Goal: Task Accomplishment & Management: Use online tool/utility

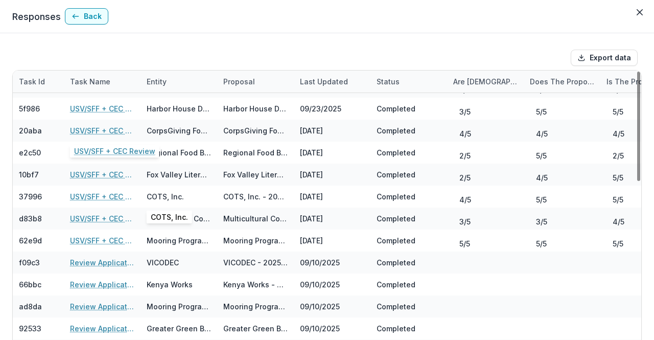
scroll to position [216, 0]
click at [93, 194] on link "USV/SFF + CEC Review" at bounding box center [102, 196] width 64 height 11
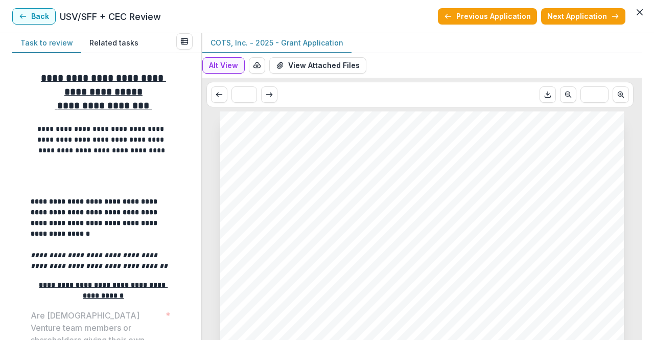
click at [637, 188] on div "Alt View Word Download Word Download (with field descriptions) Zip Download Pre…" at bounding box center [422, 196] width 440 height 287
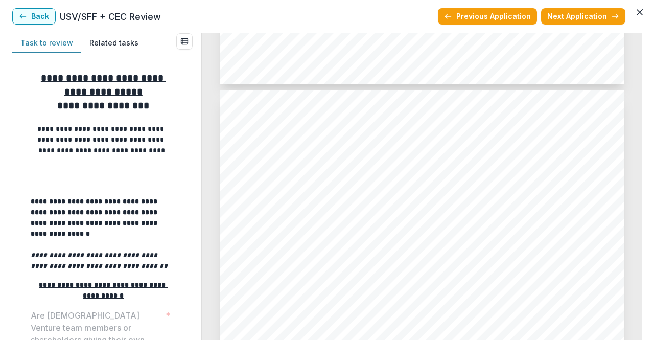
scroll to position [3215, 0]
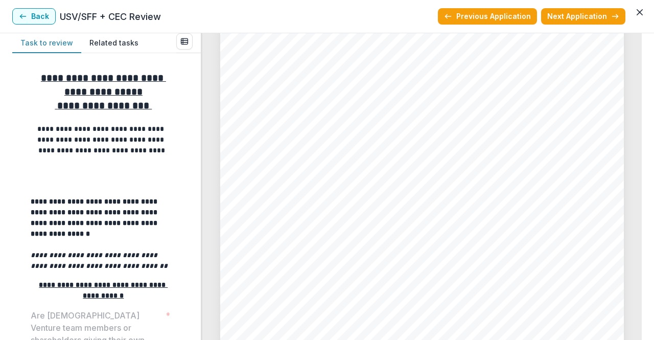
drag, startPoint x: 642, startPoint y: 288, endPoint x: 631, endPoint y: 217, distance: 71.4
click at [631, 217] on div "**********" at bounding box center [327, 186] width 654 height 307
drag, startPoint x: 637, startPoint y: 281, endPoint x: 641, endPoint y: 236, distance: 45.2
click at [641, 236] on div "COTS, Inc. - 2025 - Grant Application Alt View Word Download Word Download (wit…" at bounding box center [422, 186] width 440 height 307
drag, startPoint x: 643, startPoint y: 279, endPoint x: 642, endPoint y: 250, distance: 28.6
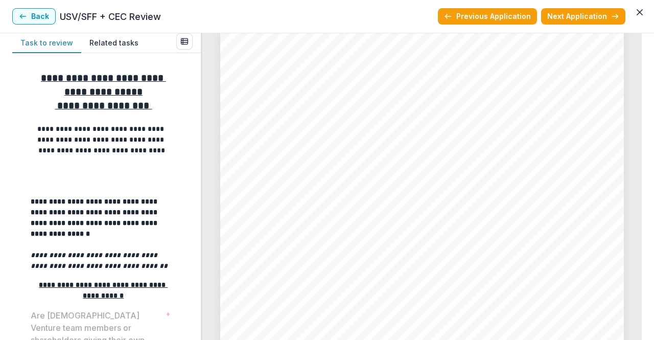
click at [642, 250] on div "**********" at bounding box center [327, 186] width 654 height 307
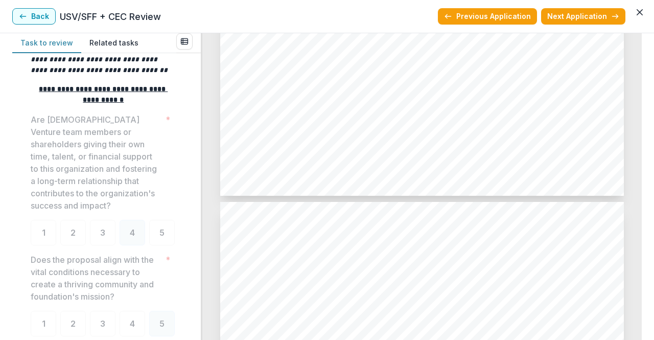
scroll to position [1068, 0]
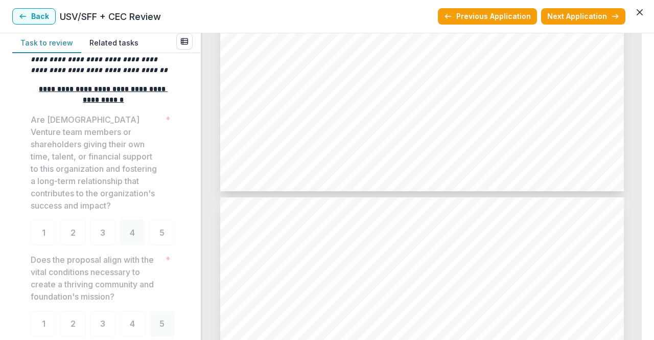
click at [35, 19] on button "Back" at bounding box center [33, 16] width 43 height 16
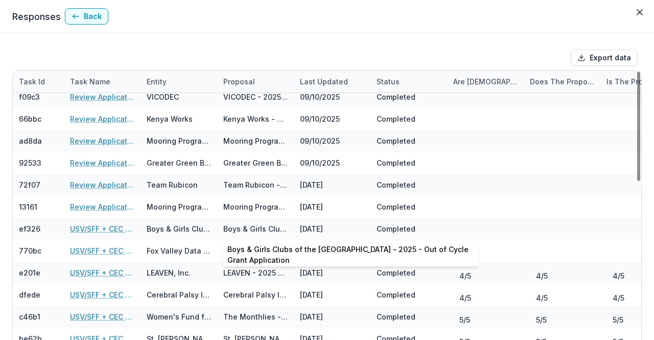
scroll to position [381, 0]
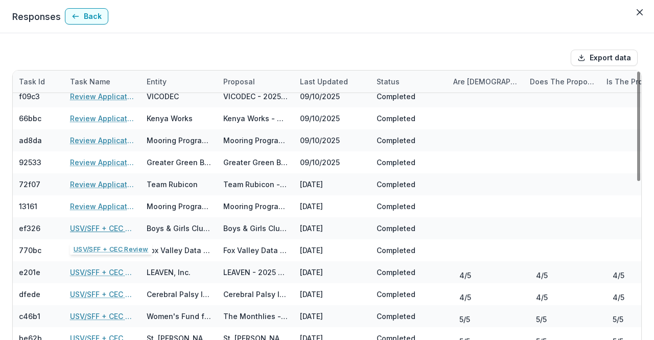
click at [111, 223] on link "USV/SFF + CEC Review" at bounding box center [102, 228] width 64 height 11
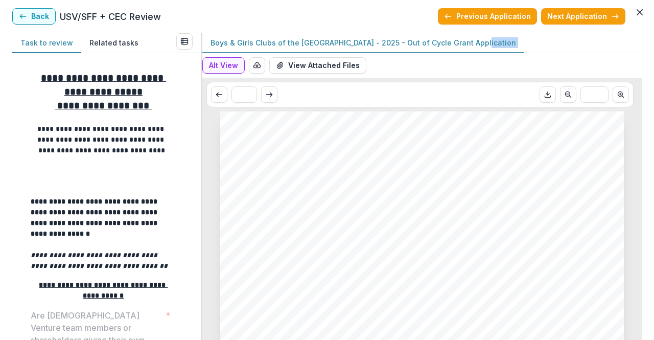
drag, startPoint x: 642, startPoint y: 37, endPoint x: 641, endPoint y: 56, distance: 18.4
click at [641, 56] on div "**********" at bounding box center [327, 186] width 654 height 307
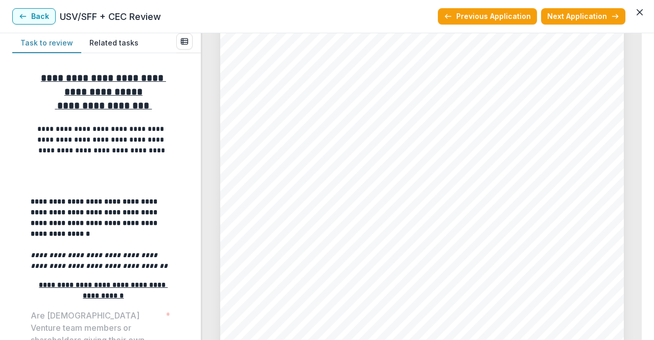
scroll to position [1494, 0]
drag, startPoint x: 642, startPoint y: 142, endPoint x: 643, endPoint y: 159, distance: 17.4
click at [643, 159] on div "**********" at bounding box center [327, 186] width 654 height 307
drag, startPoint x: 638, startPoint y: 205, endPoint x: 638, endPoint y: 200, distance: 5.6
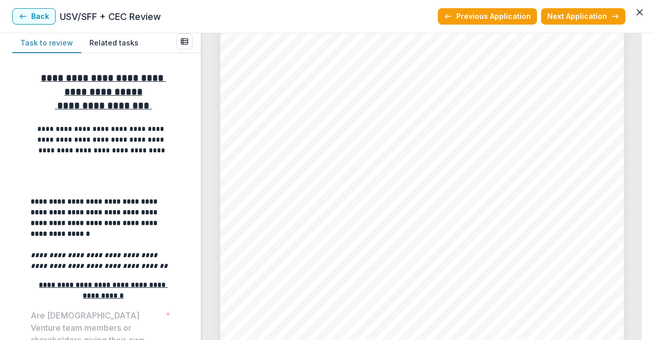
click at [638, 200] on div "Boys & Girls Clubs of the [GEOGRAPHIC_DATA] - 2025 - Out of Cycle Grant Applica…" at bounding box center [422, 186] width 440 height 307
drag, startPoint x: 643, startPoint y: 204, endPoint x: 639, endPoint y: 223, distance: 19.7
click at [639, 223] on div "**********" at bounding box center [327, 186] width 654 height 307
drag, startPoint x: 638, startPoint y: 161, endPoint x: 637, endPoint y: 144, distance: 17.4
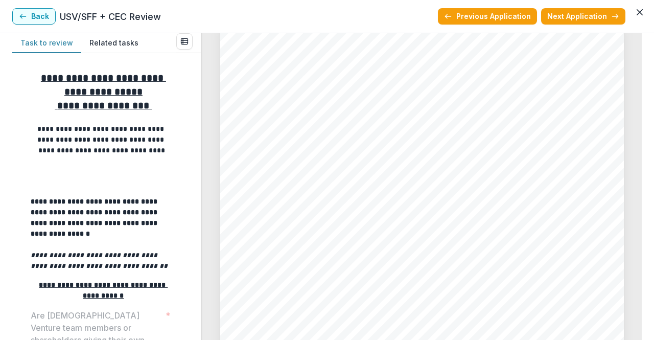
click at [637, 144] on div "Boys & Girls Clubs of the [GEOGRAPHIC_DATA] - 2025 - Out of Cycle Grant Applica…" at bounding box center [422, 186] width 440 height 307
click at [638, 131] on div "Boys & Girls Clubs of the [GEOGRAPHIC_DATA] - 2025 - Out of Cycle Grant Applica…" at bounding box center [422, 186] width 440 height 307
click at [41, 20] on button "Back" at bounding box center [33, 16] width 43 height 16
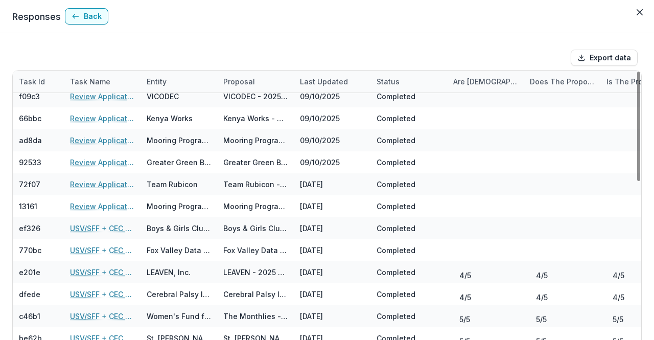
click at [106, 186] on link "Review Application" at bounding box center [102, 184] width 64 height 11
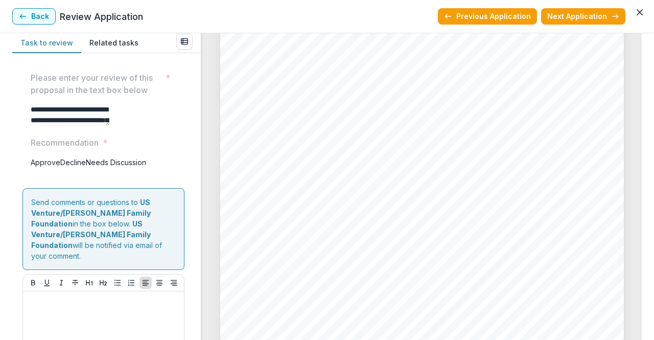
scroll to position [1397, 0]
click at [46, 17] on button "Back" at bounding box center [33, 16] width 43 height 16
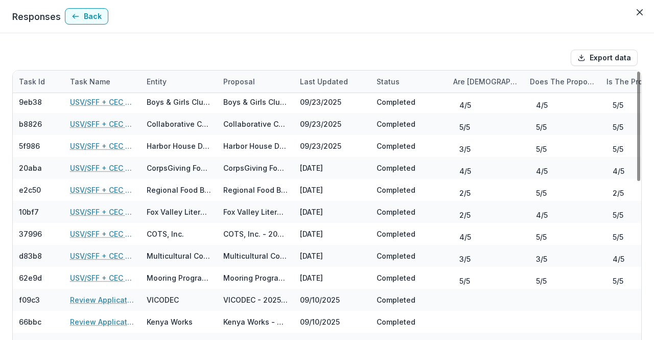
scroll to position [177, 0]
click at [99, 147] on link "USV/SFF + CEC Review" at bounding box center [102, 146] width 64 height 11
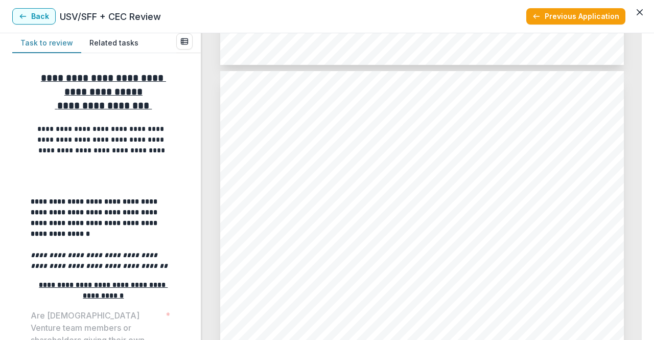
scroll to position [2390, 0]
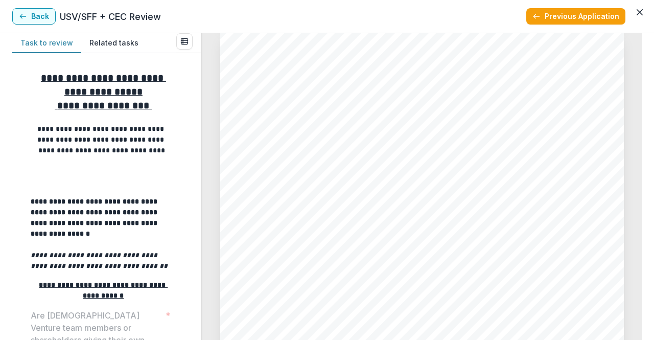
drag, startPoint x: 636, startPoint y: 192, endPoint x: 638, endPoint y: 187, distance: 5.3
click at [638, 187] on div "Harbor House Domestic Abuse Programs, Inc. - 2025 - Grant Application Alt View …" at bounding box center [422, 186] width 440 height 307
click at [642, 194] on div "**********" at bounding box center [327, 186] width 654 height 307
drag, startPoint x: 642, startPoint y: 194, endPoint x: 642, endPoint y: 178, distance: 16.4
click at [642, 178] on div "**********" at bounding box center [327, 186] width 654 height 307
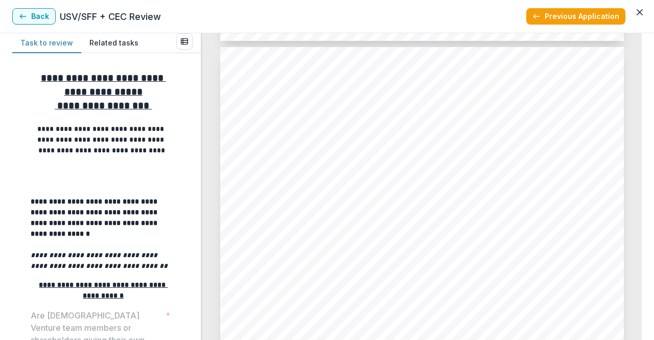
scroll to position [1223, 0]
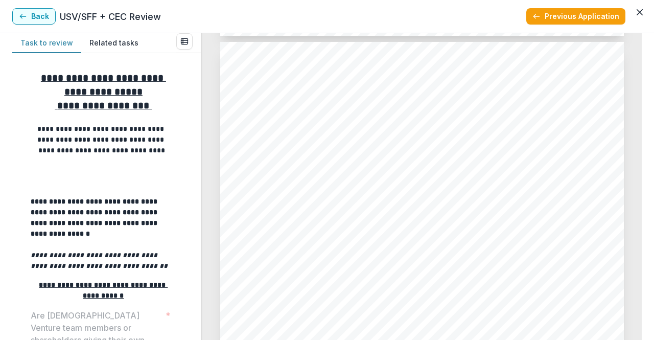
drag, startPoint x: 642, startPoint y: 123, endPoint x: 643, endPoint y: 115, distance: 7.7
click at [643, 115] on div "**********" at bounding box center [327, 186] width 654 height 307
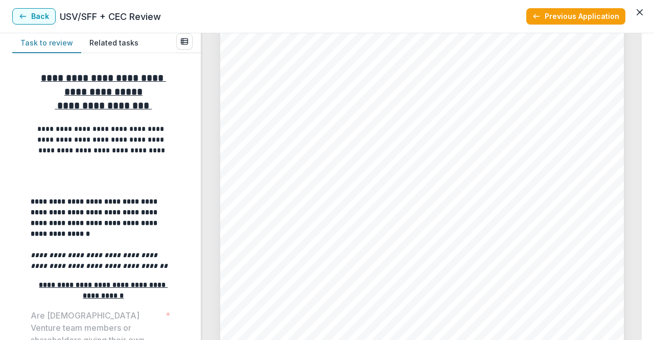
scroll to position [1353, 0]
drag, startPoint x: 642, startPoint y: 131, endPoint x: 641, endPoint y: 138, distance: 7.7
click at [641, 138] on div "**********" at bounding box center [327, 186] width 654 height 307
drag, startPoint x: 638, startPoint y: 138, endPoint x: 639, endPoint y: 148, distance: 9.8
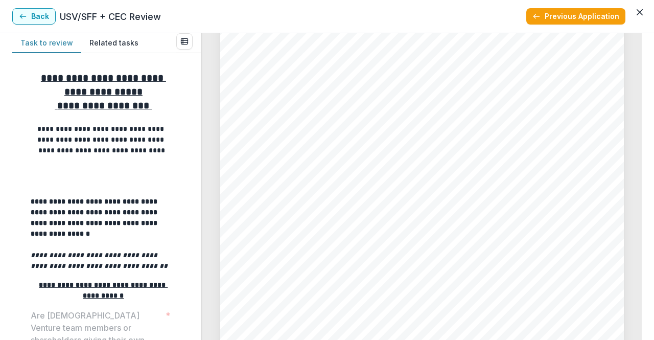
click at [639, 148] on div "Harbor House Domestic Abuse Programs, Inc. - 2025 - Grant Application Alt View …" at bounding box center [422, 186] width 440 height 307
click at [47, 15] on button "Back" at bounding box center [33, 16] width 43 height 16
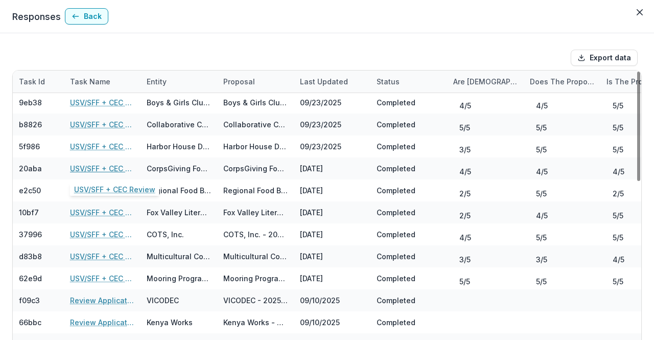
click at [77, 168] on link "USV/SFF + CEC Review" at bounding box center [102, 168] width 64 height 11
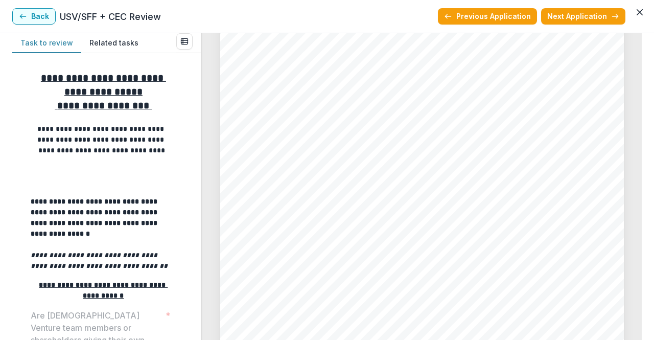
scroll to position [2579, 0]
drag, startPoint x: 642, startPoint y: 274, endPoint x: 641, endPoint y: 269, distance: 5.1
click at [641, 269] on div "**********" at bounding box center [327, 186] width 654 height 307
click at [640, 265] on div "CorpsGiving Foundation - 2025 - Grant Application Alt View Word Download Word D…" at bounding box center [422, 186] width 440 height 307
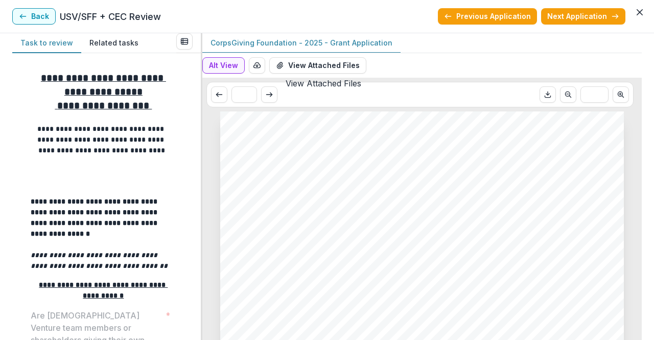
click at [338, 59] on button "View Attached Files" at bounding box center [317, 65] width 97 height 16
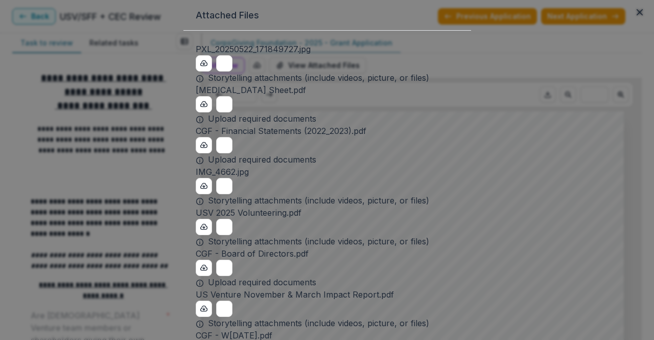
click at [216, 72] on button "Preview PXL_20250522_171849727.jpg" at bounding box center [224, 63] width 16 height 16
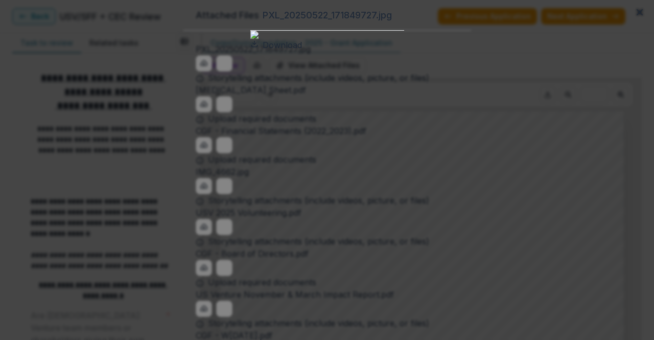
click at [637, 15] on icon "Close" at bounding box center [640, 12] width 6 height 6
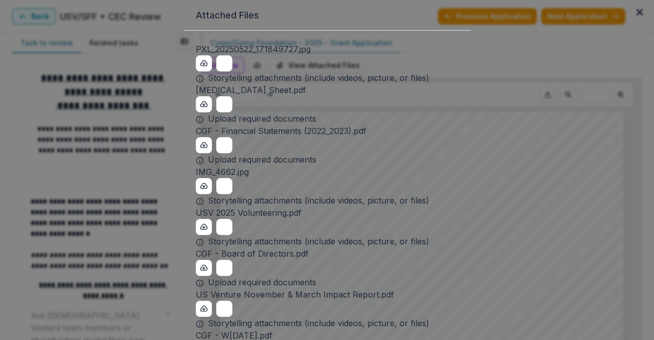
click at [218, 191] on icon "Preview IMG_4662.jpg" at bounding box center [224, 185] width 12 height 9
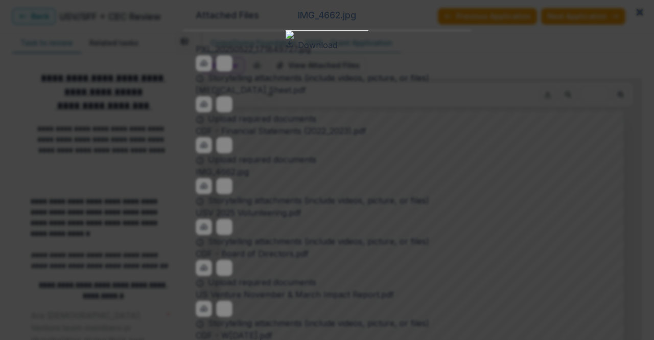
click at [637, 15] on icon "Close" at bounding box center [640, 12] width 6 height 6
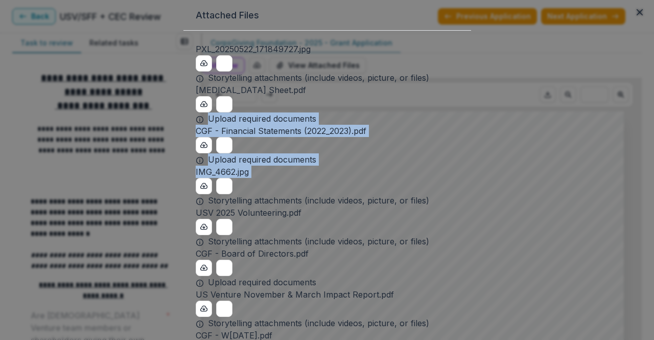
drag, startPoint x: 299, startPoint y: 272, endPoint x: 321, endPoint y: 155, distance: 119.1
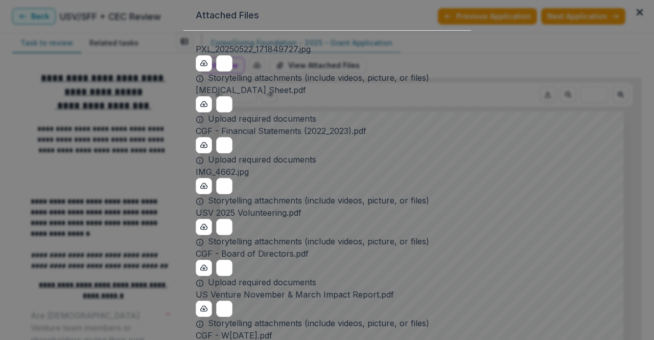
click at [390, 96] on div "[MEDICAL_DATA] Sheet.pdf" at bounding box center [327, 90] width 263 height 12
drag, startPoint x: 392, startPoint y: 39, endPoint x: 395, endPoint y: -15, distance: 53.7
click at [395, 0] on html "Temelio Responses Back Export data Task Id Task Name Entity Proposal Last Updat…" at bounding box center [327, 170] width 654 height 340
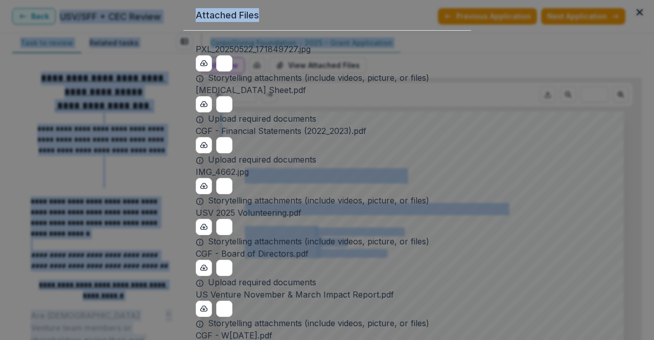
click at [554, 51] on div "Attached Files PXL_20250522_171849727.jpg Storytelling attachments (include vid…" at bounding box center [327, 170] width 654 height 340
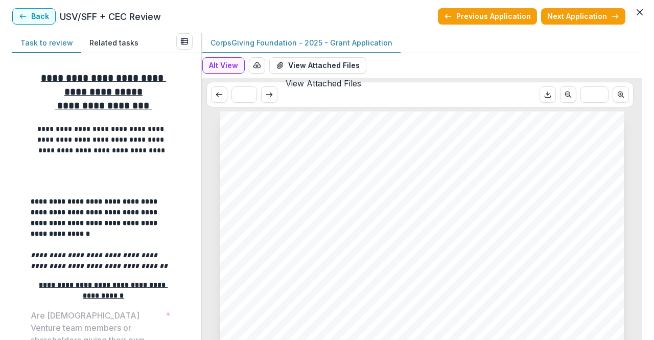
click at [316, 68] on button "View Attached Files" at bounding box center [317, 65] width 97 height 16
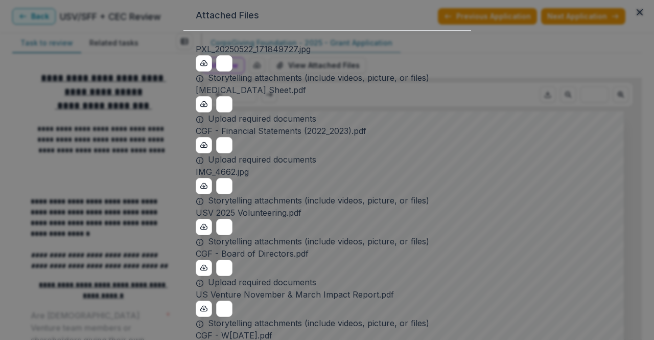
drag, startPoint x: 377, startPoint y: 47, endPoint x: 380, endPoint y: 17, distance: 29.9
click at [380, 17] on div "Attached Files PXL_20250522_171849727.jpg Storytelling attachments (include vid…" at bounding box center [327, 170] width 654 height 340
click at [632, 20] on button "Close" at bounding box center [640, 12] width 16 height 16
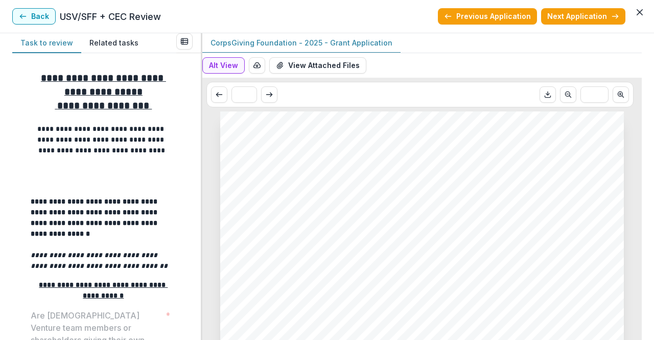
click at [43, 15] on button "Back" at bounding box center [33, 16] width 43 height 16
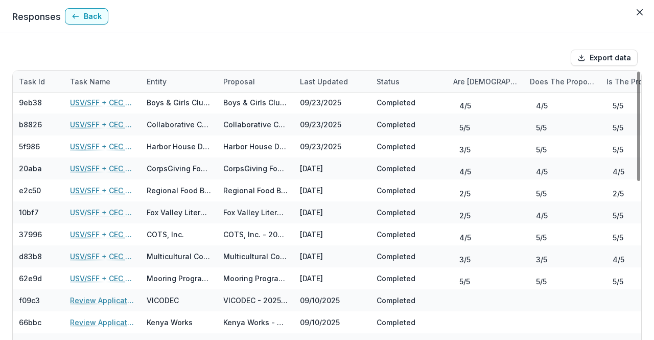
click at [113, 211] on link "USV/SFF + CEC Review" at bounding box center [102, 212] width 64 height 11
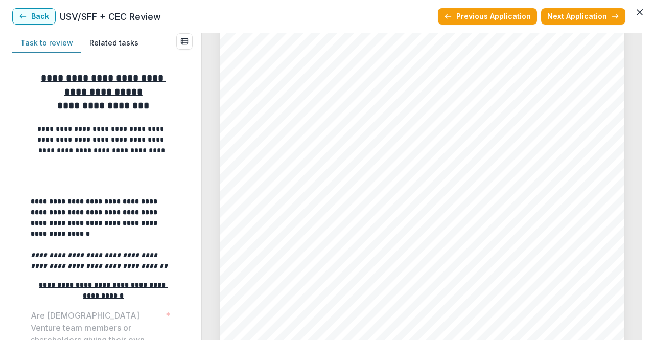
scroll to position [2452, 0]
drag, startPoint x: 642, startPoint y: 202, endPoint x: 642, endPoint y: 188, distance: 13.8
click at [642, 188] on div "**********" at bounding box center [327, 186] width 654 height 307
click at [643, 143] on div "**********" at bounding box center [327, 186] width 654 height 307
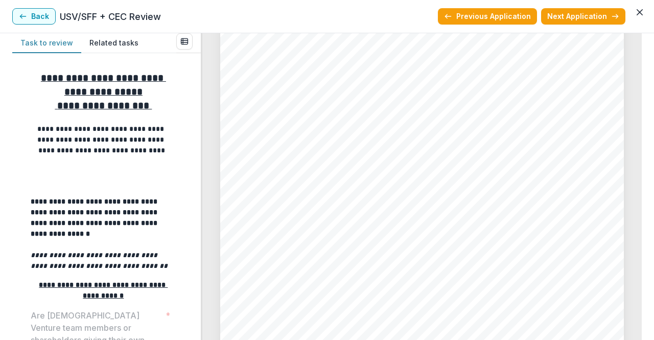
scroll to position [1437, 0]
click at [31, 8] on button "Back" at bounding box center [33, 16] width 43 height 16
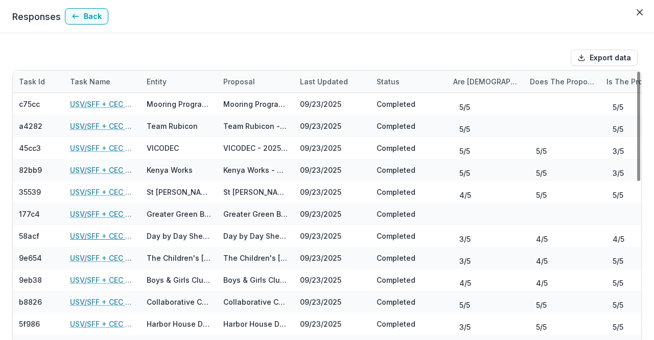
click at [109, 232] on link "USV/SFF + CEC Review" at bounding box center [102, 235] width 64 height 11
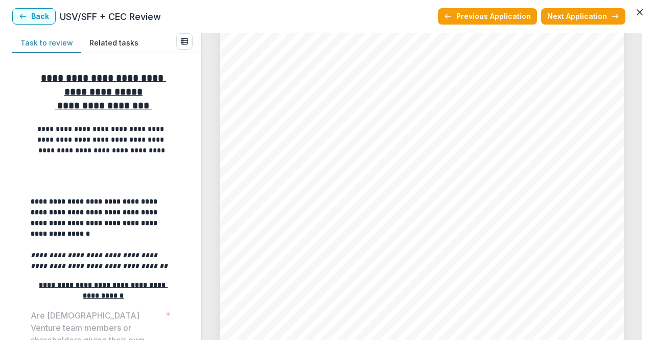
scroll to position [1437, 0]
drag, startPoint x: 643, startPoint y: 144, endPoint x: 641, endPoint y: 169, distance: 25.6
click at [641, 169] on div "**********" at bounding box center [327, 186] width 654 height 307
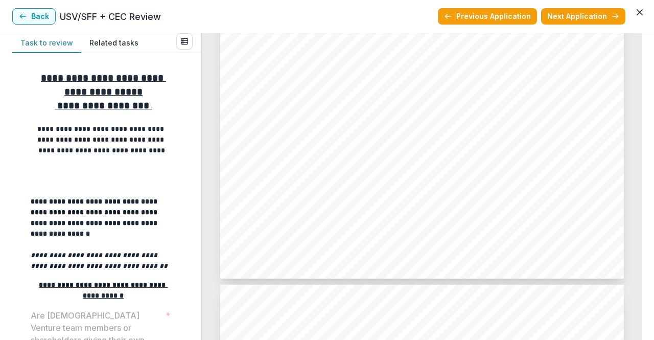
scroll to position [2130, 0]
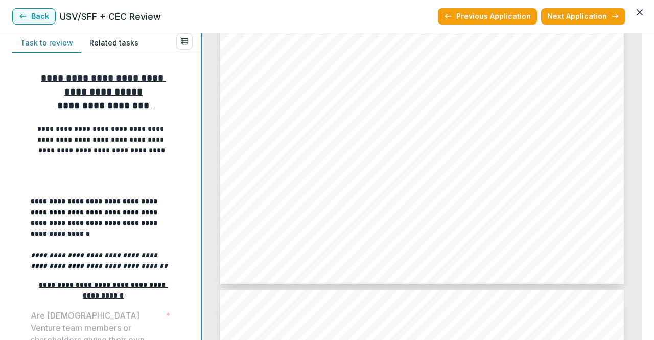
click at [198, 114] on div "**********" at bounding box center [327, 186] width 630 height 307
drag, startPoint x: 642, startPoint y: 177, endPoint x: 638, endPoint y: 200, distance: 22.8
click at [638, 200] on div "**********" at bounding box center [327, 186] width 654 height 307
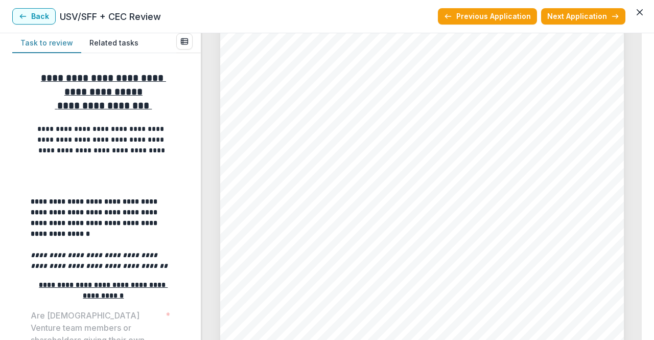
scroll to position [2520, 0]
click at [41, 13] on button "Back" at bounding box center [33, 16] width 43 height 16
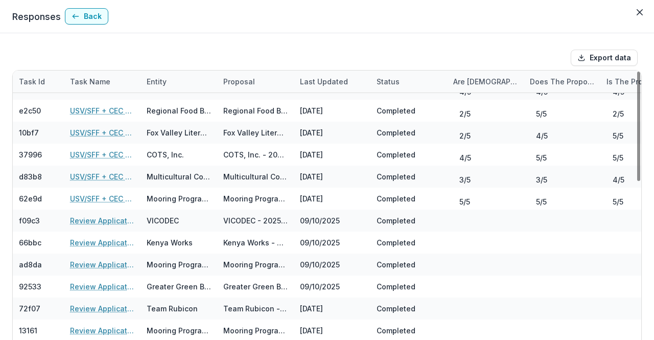
scroll to position [336, 0]
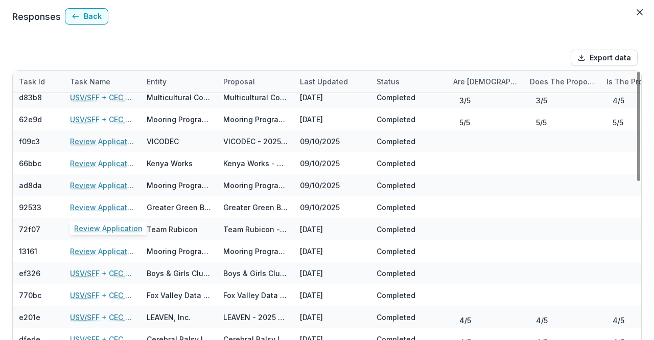
click at [114, 205] on link "Review Application" at bounding box center [102, 207] width 64 height 11
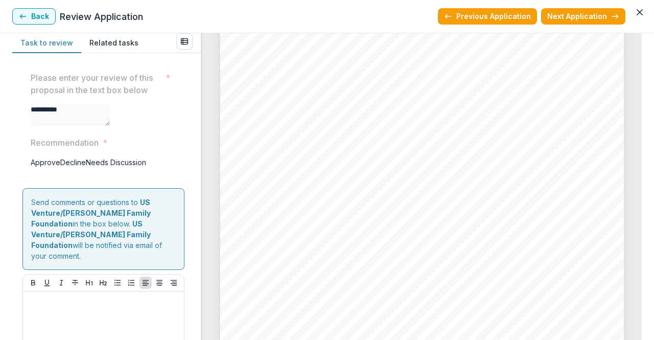
scroll to position [3186, 0]
click at [642, 286] on div "**********" at bounding box center [327, 186] width 654 height 307
click at [640, 270] on div "**********" at bounding box center [327, 186] width 654 height 307
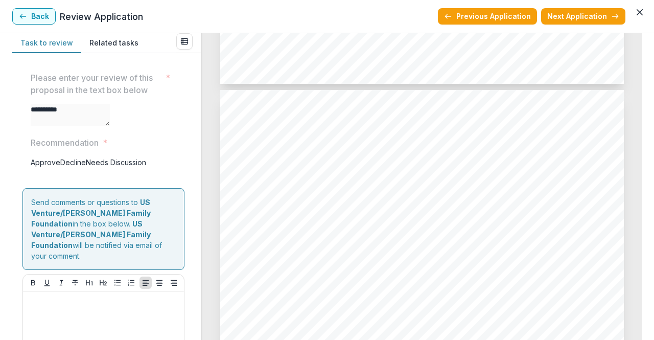
scroll to position [3479, 0]
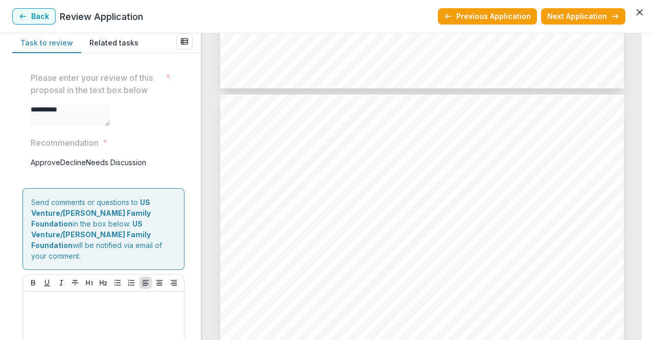
drag, startPoint x: 643, startPoint y: 304, endPoint x: 646, endPoint y: 231, distance: 72.6
click at [646, 231] on div "**********" at bounding box center [327, 186] width 654 height 307
click at [29, 19] on button "Back" at bounding box center [33, 16] width 43 height 16
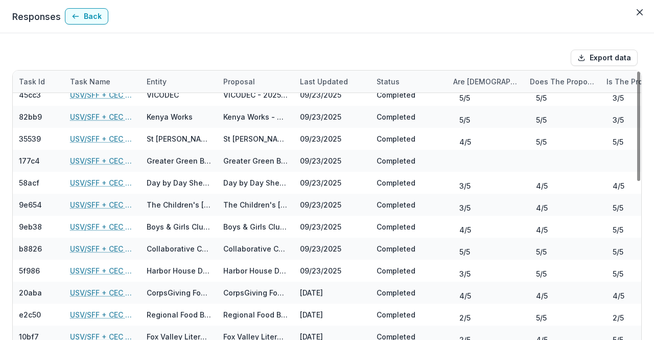
scroll to position [35, 0]
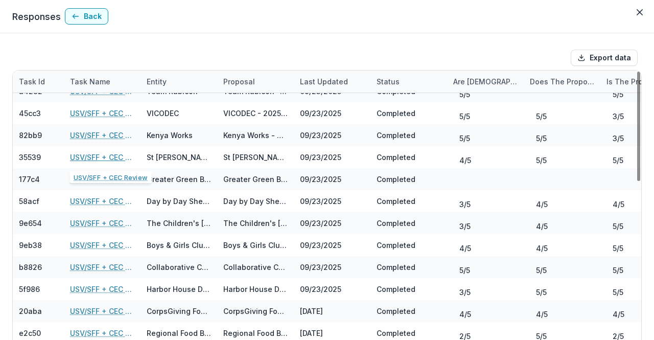
click at [103, 155] on link "USV/SFF + CEC Review" at bounding box center [102, 157] width 64 height 11
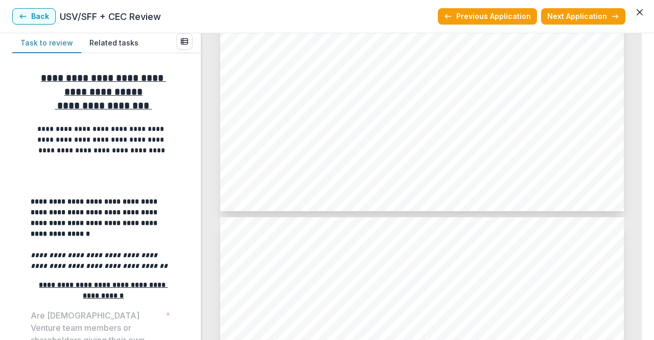
scroll to position [1451, 0]
drag, startPoint x: 644, startPoint y: 155, endPoint x: 644, endPoint y: 148, distance: 7.2
click at [644, 148] on div "**********" at bounding box center [327, 186] width 654 height 307
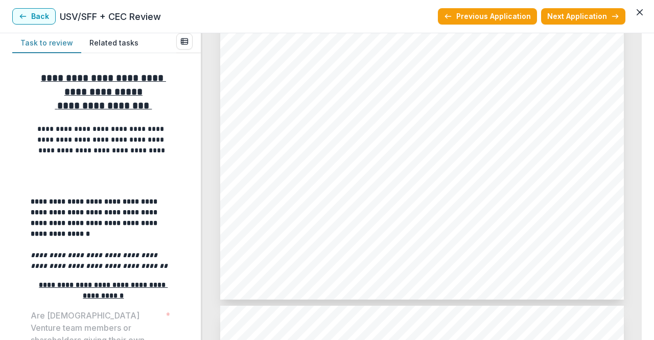
scroll to position [2109, 0]
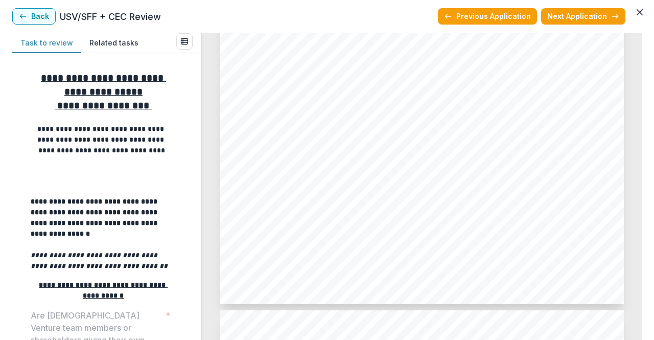
click at [25, 14] on icon "button" at bounding box center [23, 16] width 8 height 8
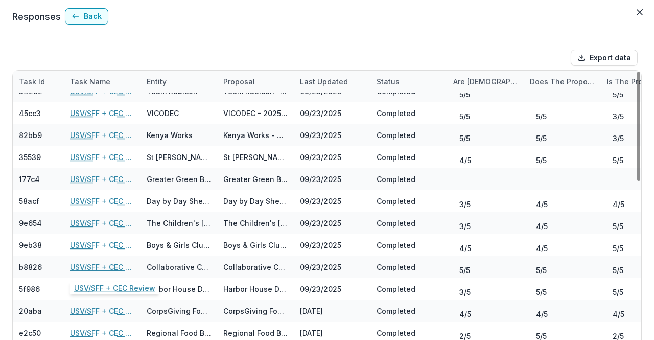
click at [101, 264] on link "USV/SFF + CEC Review" at bounding box center [102, 267] width 64 height 11
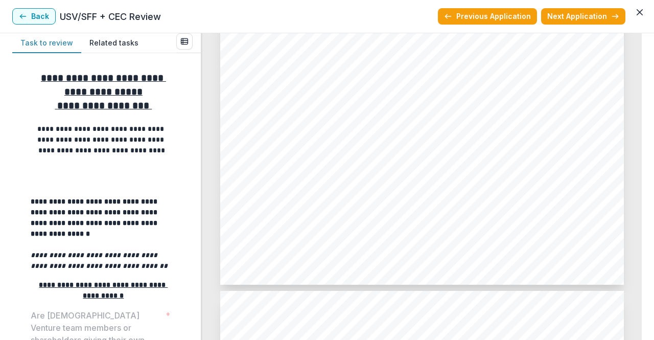
scroll to position [1458, 0]
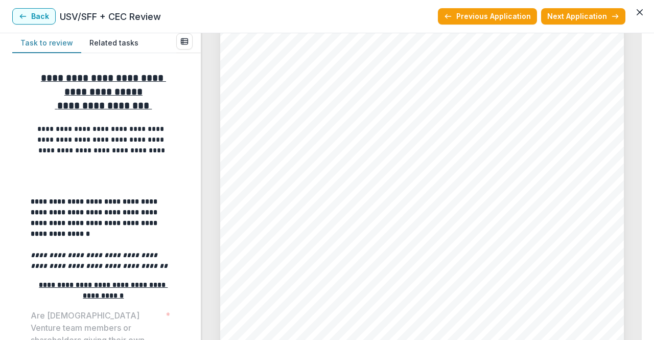
click at [20, 15] on icon "button" at bounding box center [23, 16] width 8 height 8
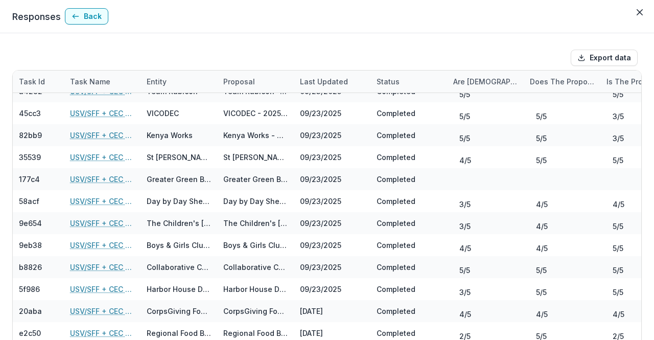
click at [73, 24] on button "Back" at bounding box center [86, 16] width 43 height 16
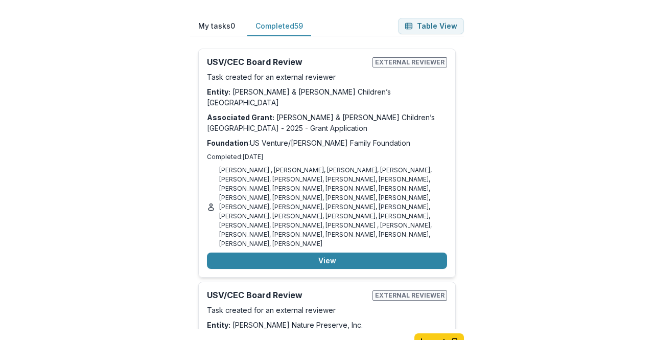
click at [285, 29] on button "Completed 59" at bounding box center [279, 26] width 64 height 20
click at [430, 30] on button "Table View" at bounding box center [431, 26] width 66 height 16
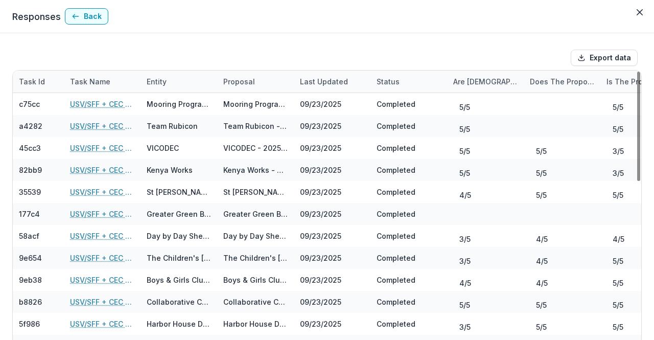
scroll to position [93, 0]
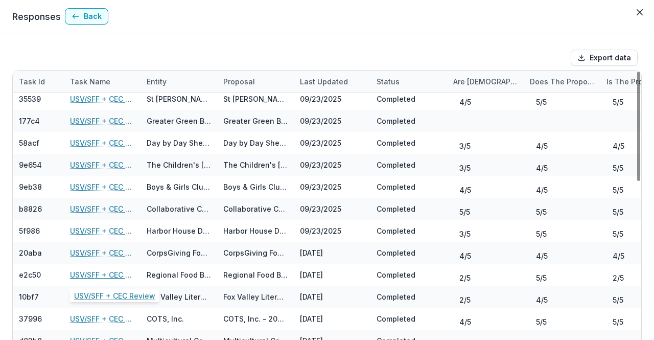
click at [113, 275] on link "USV/SFF + CEC Review" at bounding box center [102, 274] width 64 height 11
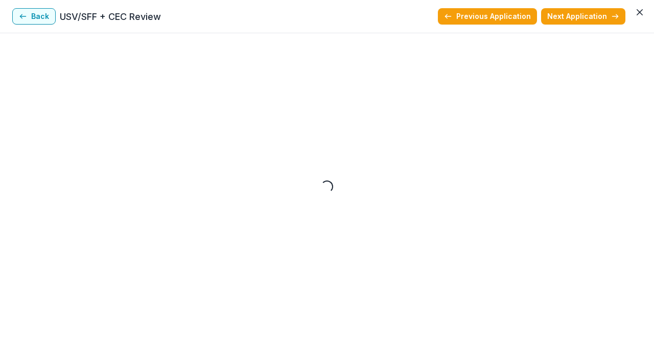
click at [113, 275] on div "Loading..." at bounding box center [327, 186] width 654 height 307
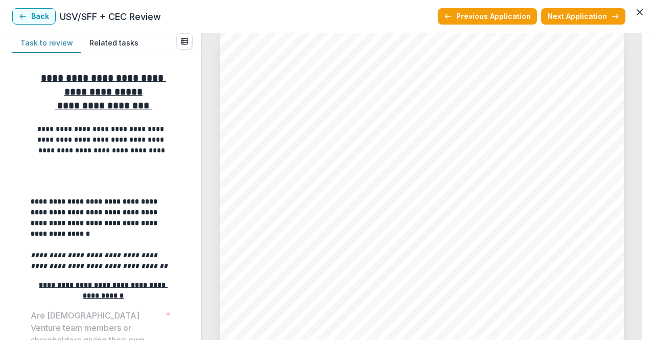
scroll to position [1803, 0]
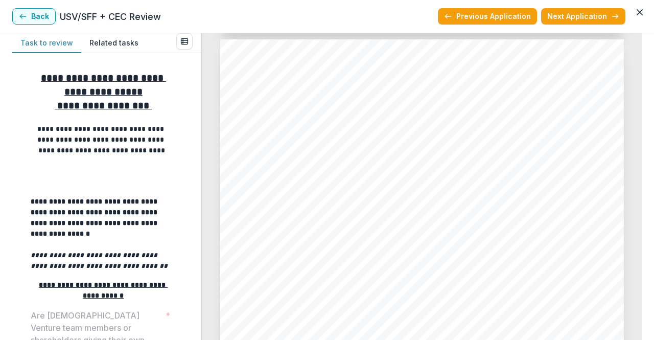
click at [649, 175] on div "**********" at bounding box center [327, 186] width 654 height 307
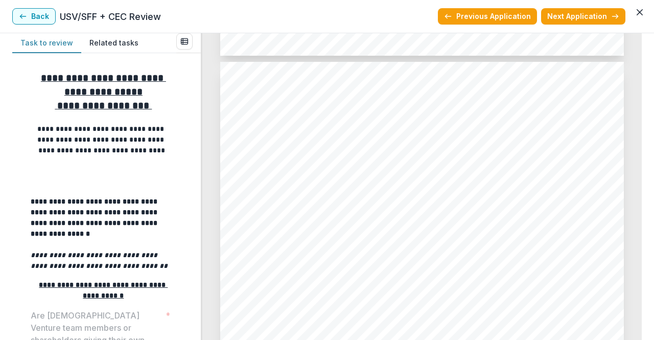
scroll to position [1758, 0]
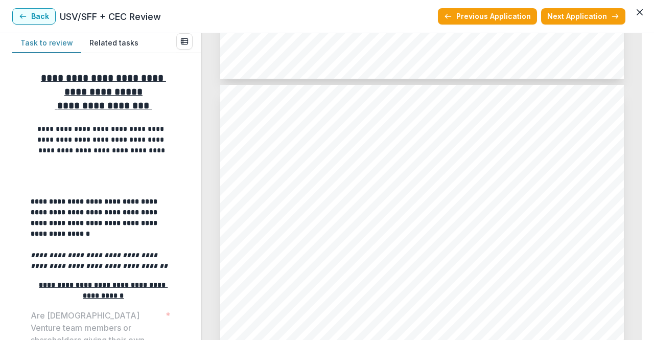
drag, startPoint x: 642, startPoint y: 172, endPoint x: 639, endPoint y: 202, distance: 30.3
click at [639, 202] on div "**********" at bounding box center [327, 186] width 654 height 307
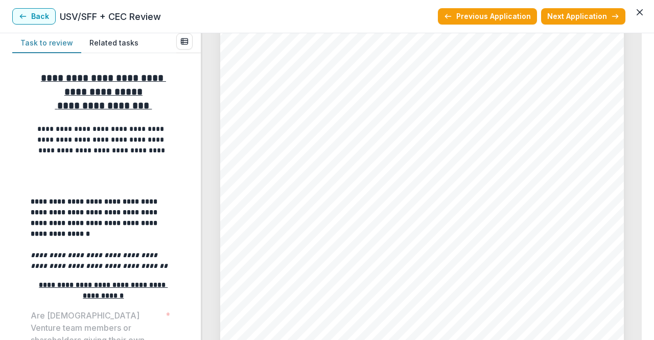
scroll to position [2525, 0]
click at [36, 15] on button "Back" at bounding box center [33, 16] width 43 height 16
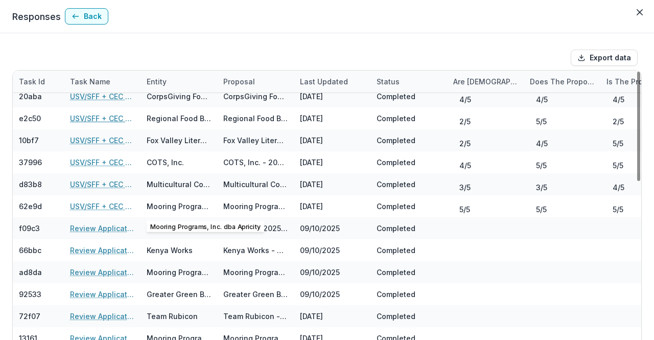
scroll to position [249, 0]
click at [113, 187] on link "USV/SFF + CEC Review" at bounding box center [102, 184] width 64 height 11
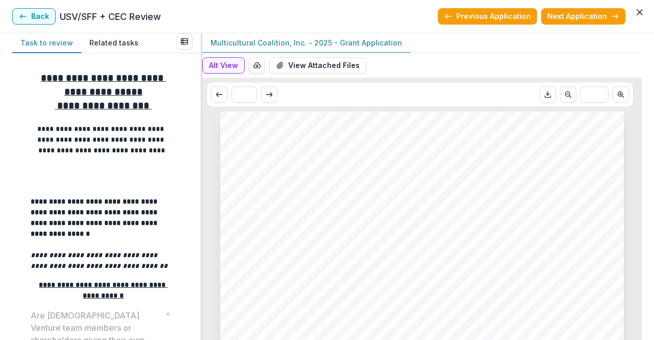
drag, startPoint x: 643, startPoint y: 39, endPoint x: 653, endPoint y: 98, distance: 59.7
click at [653, 98] on div "**********" at bounding box center [327, 186] width 654 height 307
click at [361, 62] on button "View Attached Files" at bounding box center [317, 65] width 97 height 16
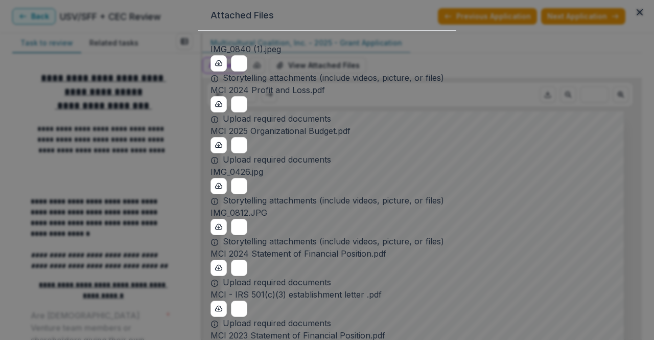
click at [232, 71] on icon "Preview IMG_0840 (1).jpeg" at bounding box center [239, 63] width 15 height 15
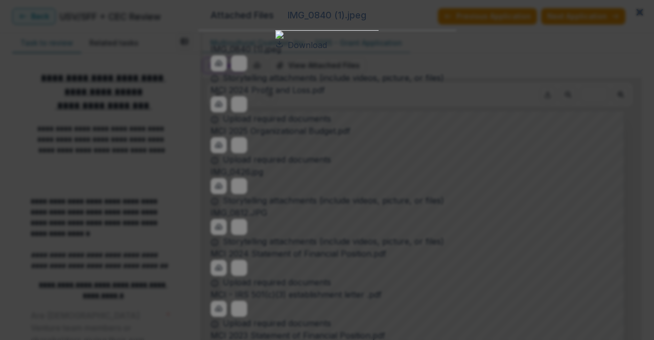
click at [637, 15] on icon "Close" at bounding box center [640, 12] width 6 height 6
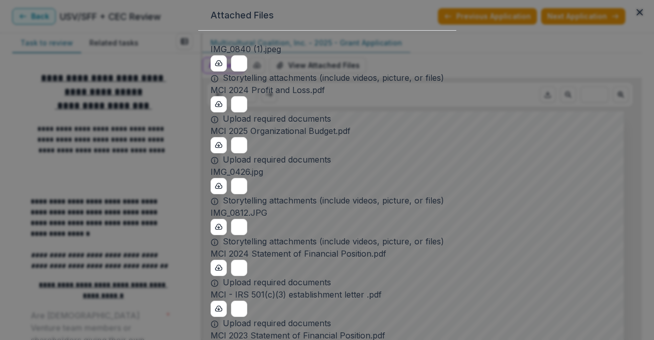
click at [637, 15] on icon "Close" at bounding box center [640, 12] width 6 height 6
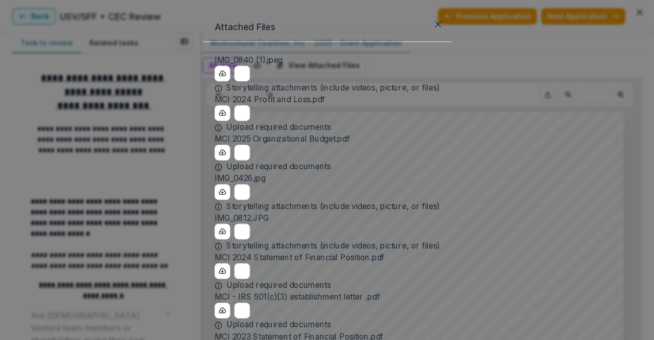
scroll to position [695, 0]
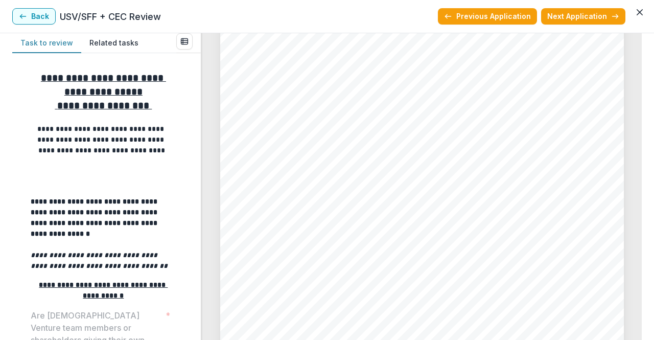
click at [45, 19] on button "Back" at bounding box center [33, 16] width 43 height 16
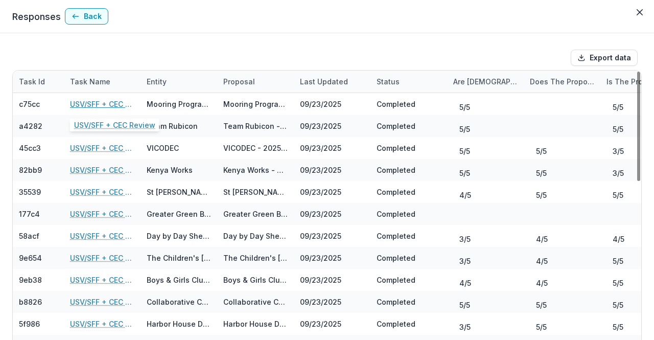
click at [96, 103] on link "USV/SFF + CEC Review" at bounding box center [102, 104] width 64 height 11
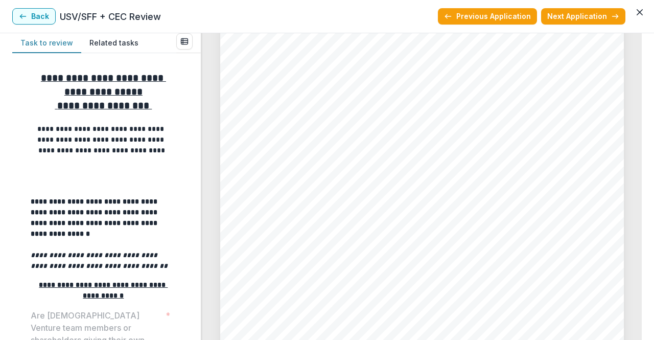
scroll to position [2524, 0]
drag, startPoint x: 638, startPoint y: 140, endPoint x: 639, endPoint y: 156, distance: 16.9
click at [639, 156] on div "Mooring Programs, Inc. dba Apricity - 2025 - Grant Application Alt View Word Do…" at bounding box center [422, 186] width 440 height 307
click at [637, 158] on div "Mooring Programs, Inc. dba Apricity - 2025 - Grant Application Alt View Word Do…" at bounding box center [422, 186] width 440 height 307
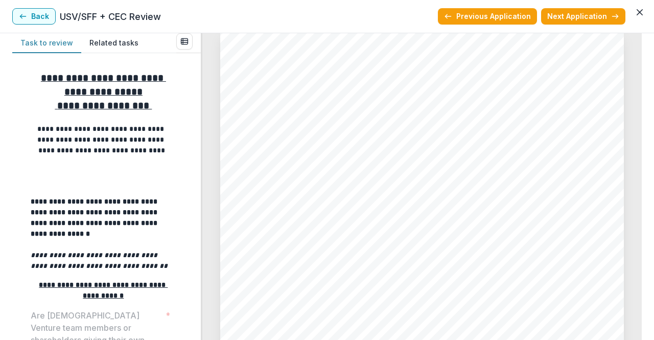
click at [637, 158] on div "Mooring Programs, Inc. dba Apricity - 2025 - Grant Application Alt View Word Do…" at bounding box center [422, 186] width 440 height 307
click at [39, 22] on button "Back" at bounding box center [33, 16] width 43 height 16
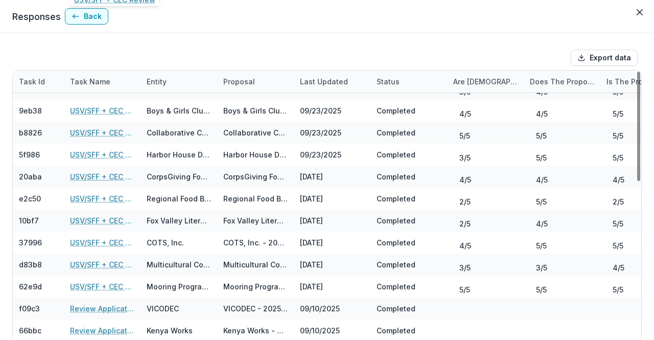
scroll to position [170, 0]
click at [96, 281] on link "USV/SFF + CEC Review" at bounding box center [102, 286] width 64 height 11
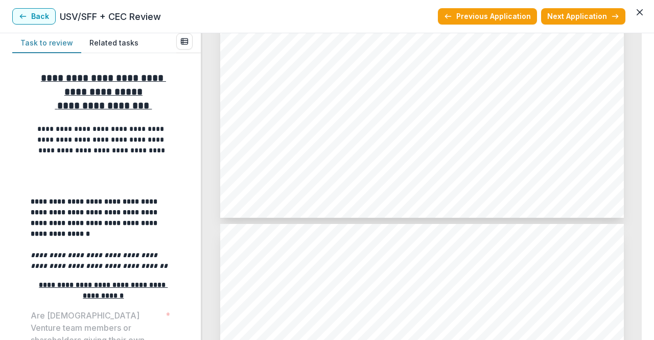
scroll to position [1657, 0]
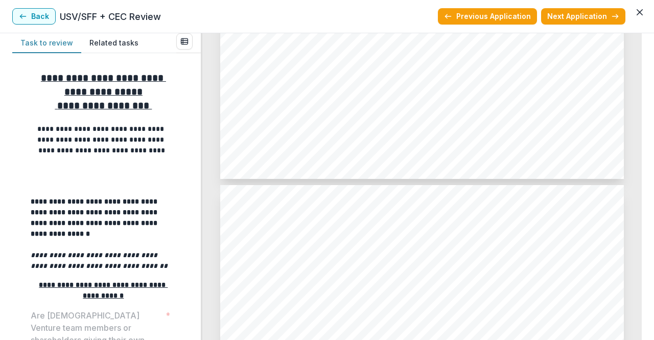
drag, startPoint x: 643, startPoint y: 96, endPoint x: 640, endPoint y: 113, distance: 18.1
click at [640, 113] on div "**********" at bounding box center [327, 186] width 654 height 307
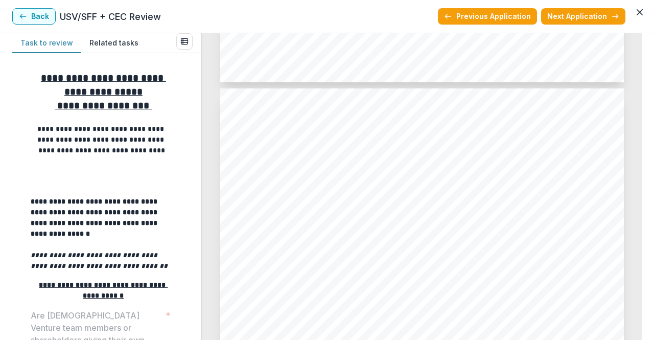
scroll to position [2888, 0]
